Goal: Task Accomplishment & Management: Manage account settings

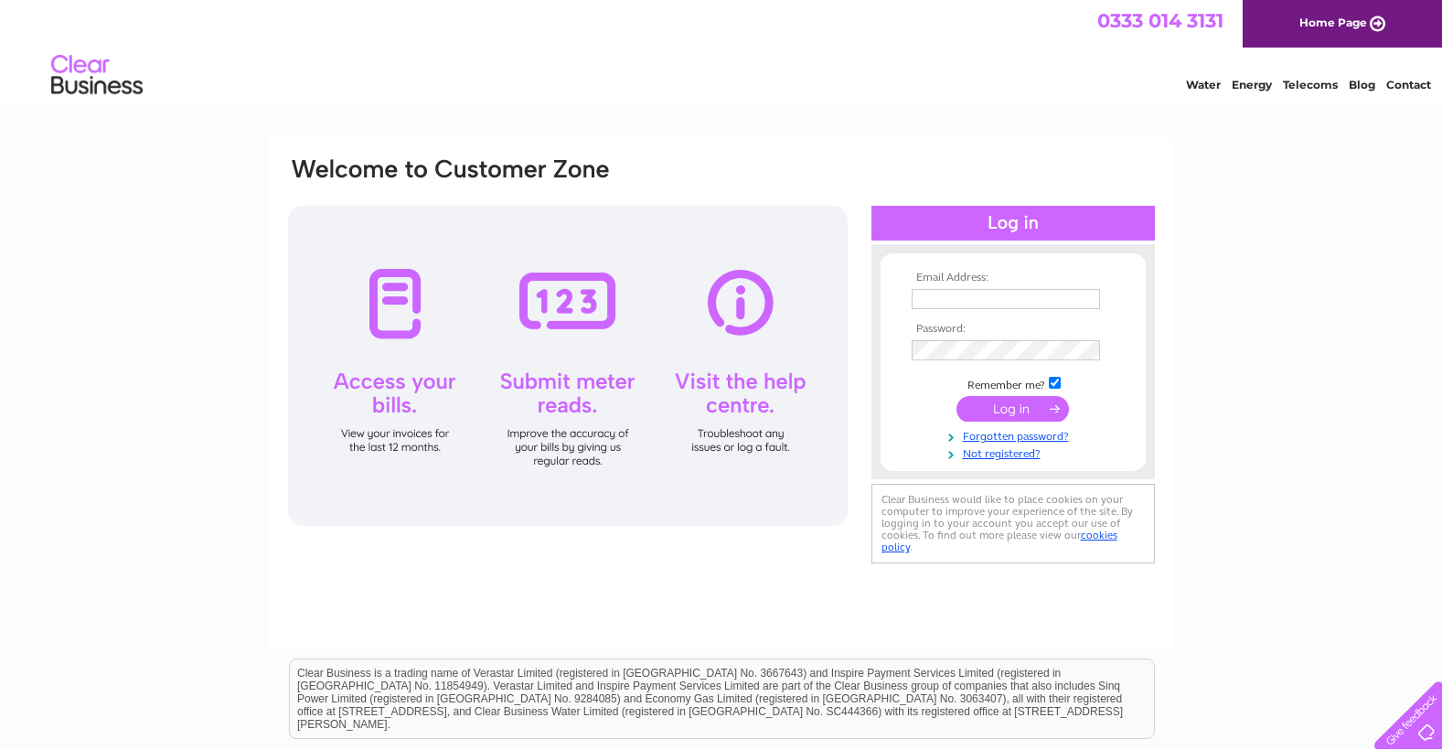
type input "[EMAIL_ADDRESS][DOMAIN_NAME]"
click at [1005, 407] on input "submit" at bounding box center [1013, 409] width 112 height 26
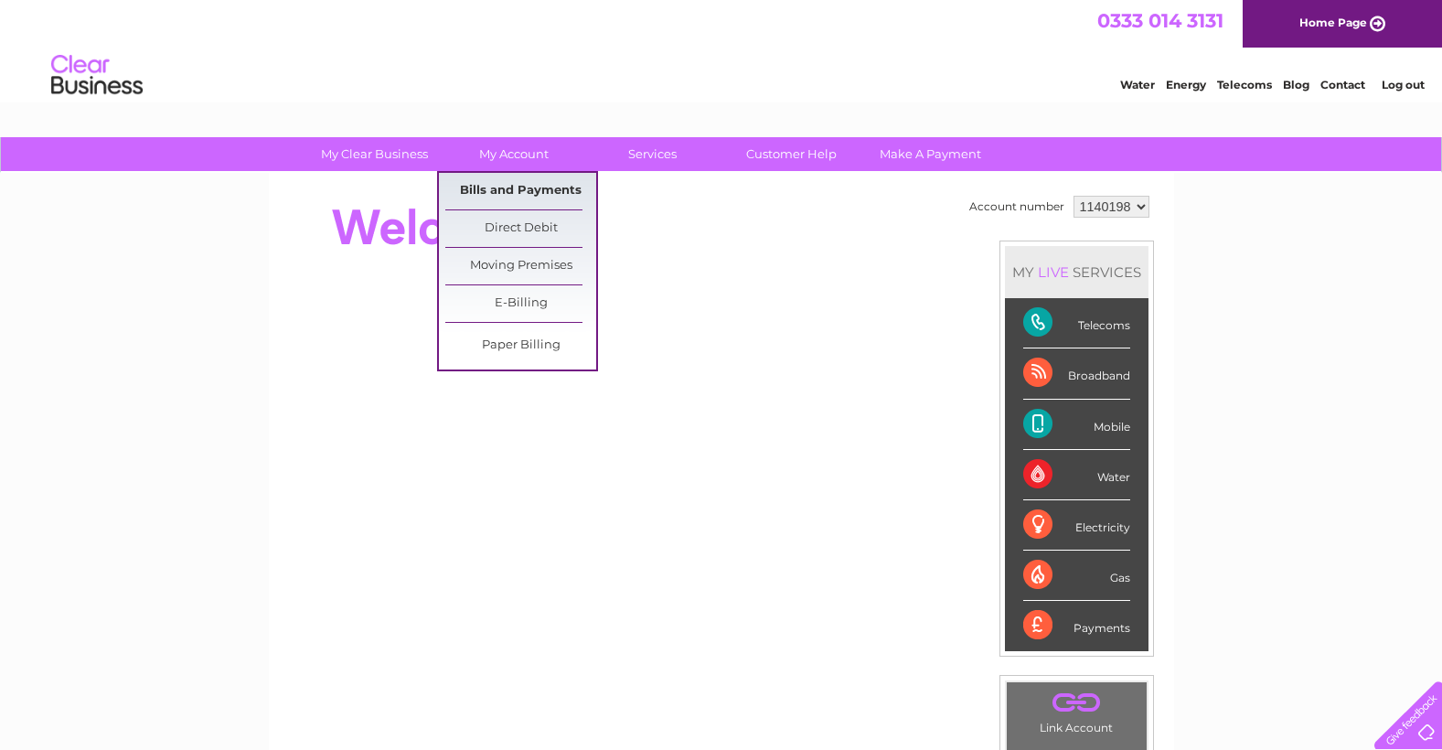
click at [533, 187] on link "Bills and Payments" at bounding box center [520, 191] width 151 height 37
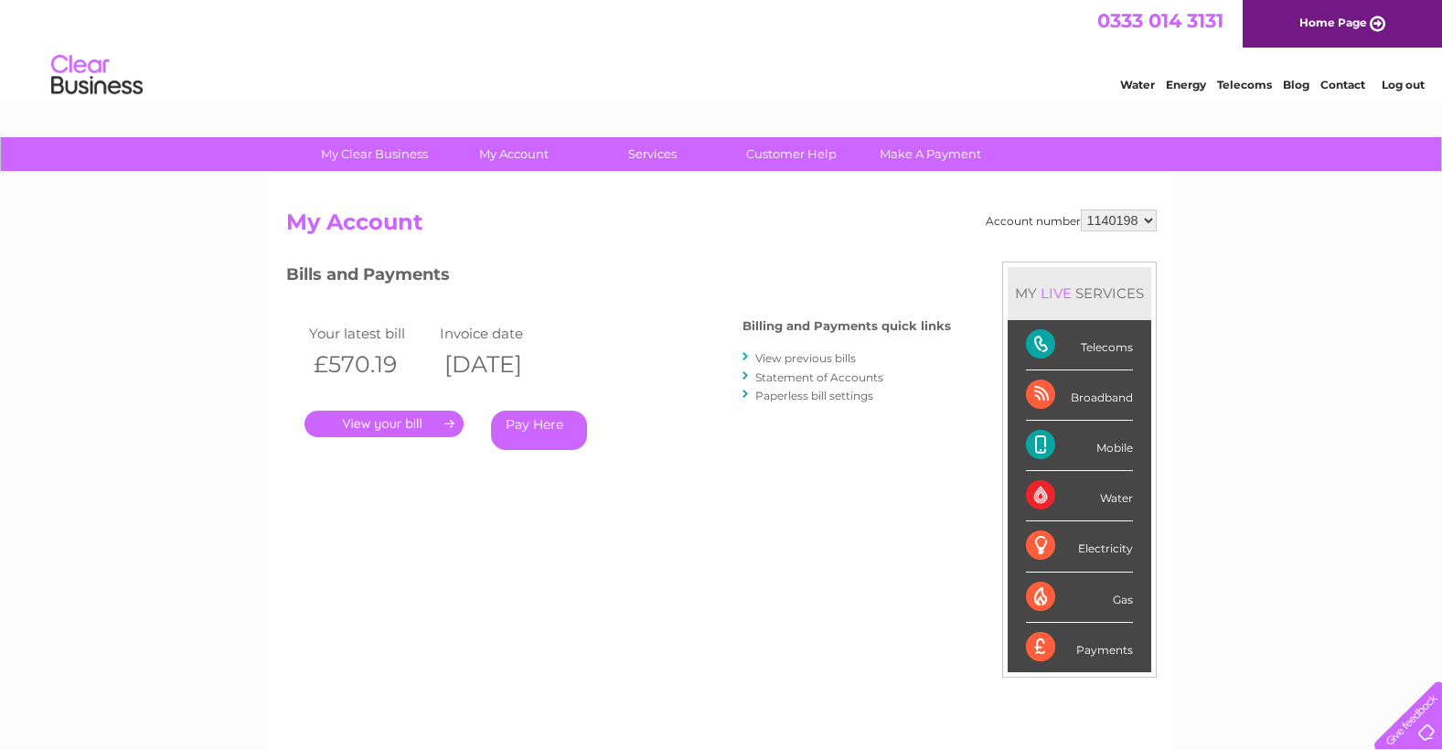
click at [441, 421] on link "." at bounding box center [384, 424] width 159 height 27
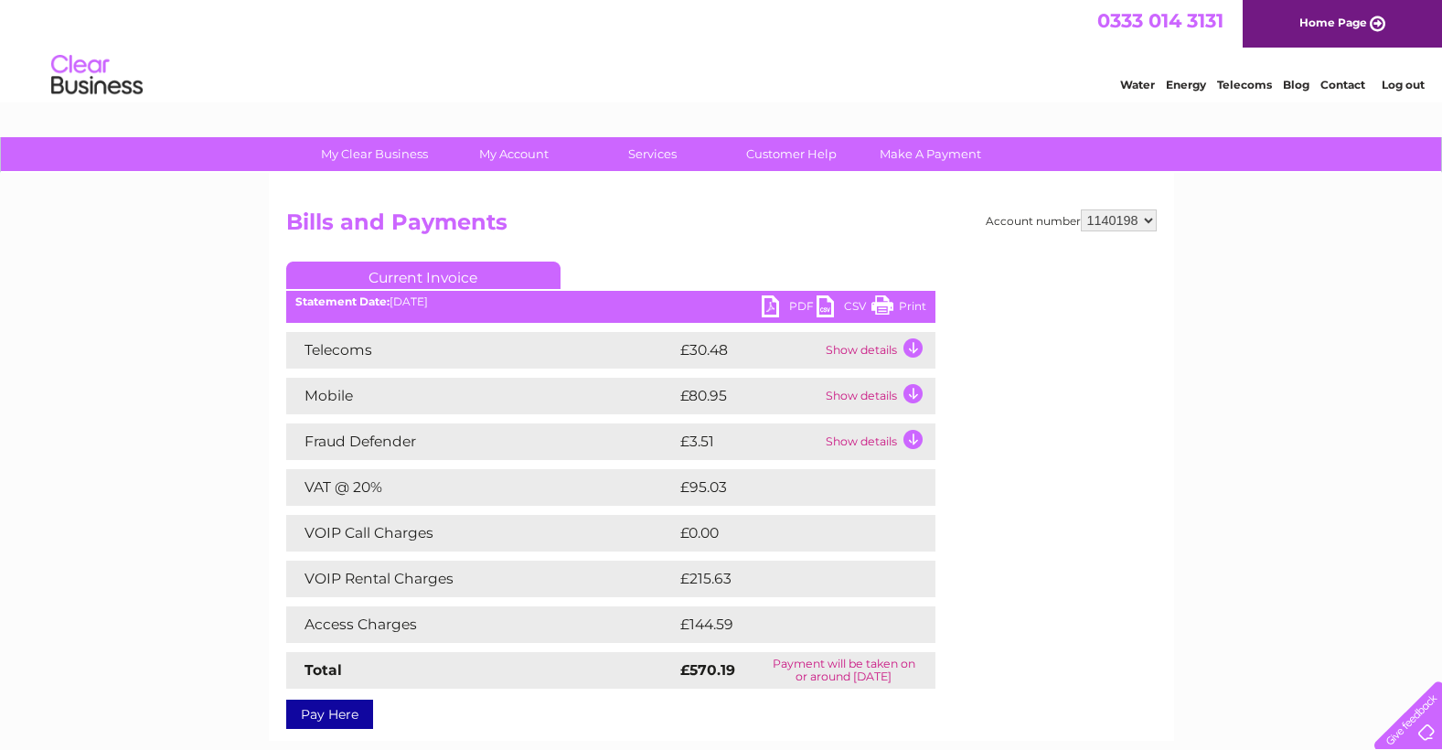
click at [774, 303] on link "PDF" at bounding box center [789, 308] width 55 height 27
